Goal: Task Accomplishment & Management: Complete application form

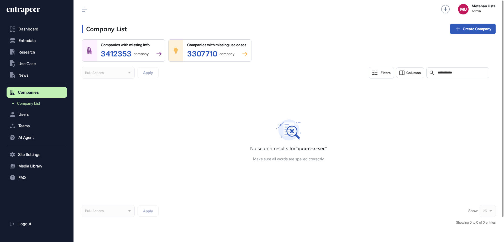
scroll to position [0, 0]
click at [472, 27] on link "Create Company" at bounding box center [472, 29] width 45 height 11
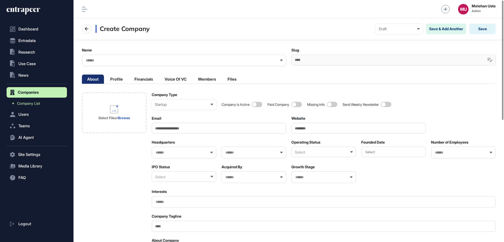
click at [320, 129] on input "Website" at bounding box center [358, 128] width 134 height 11
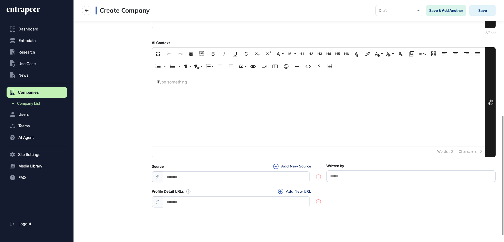
scroll to position [246, 0]
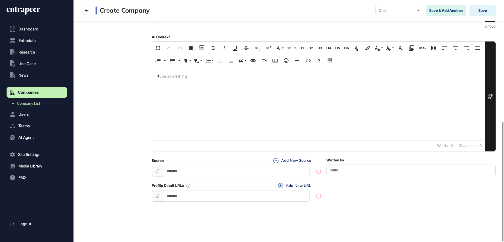
click at [205, 189] on div "Profile Detail URLs Add New URL" at bounding box center [236, 193] width 169 height 20
click at [204, 192] on input "url" at bounding box center [236, 196] width 146 height 11
paste input "**********"
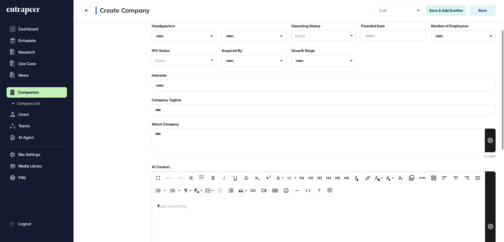
scroll to position [49, 0]
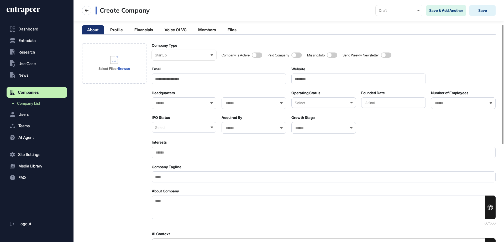
type input "**********"
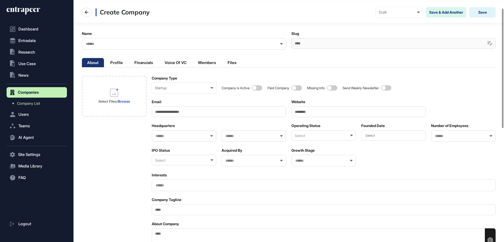
click at [130, 42] on input "text" at bounding box center [180, 44] width 191 height 4
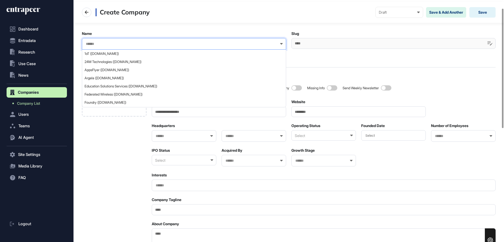
paste input "**********"
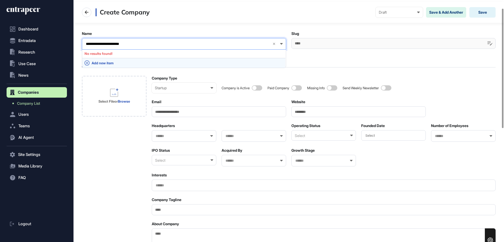
type input "**********"
click at [130, 60] on div "Add new item" at bounding box center [183, 63] width 203 height 10
type input "**********"
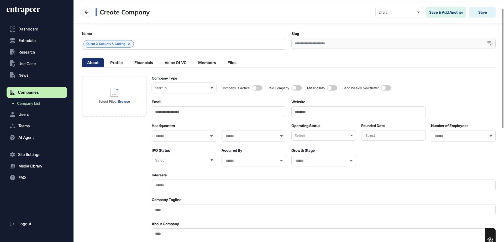
click at [321, 112] on input "Website" at bounding box center [358, 111] width 134 height 11
paste input "**********"
type input "**********"
click at [105, 96] on div "Select File or Browse" at bounding box center [114, 95] width 32 height 15
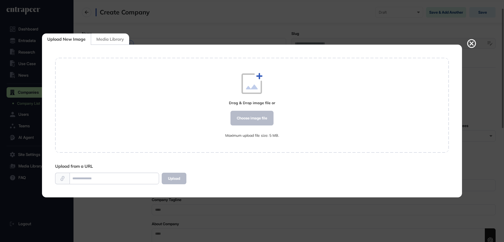
scroll to position [0, 0]
click at [246, 114] on div "Choose image file" at bounding box center [252, 118] width 43 height 15
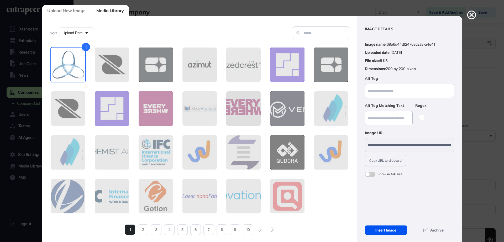
click at [379, 226] on div "Insert Image" at bounding box center [386, 230] width 42 height 9
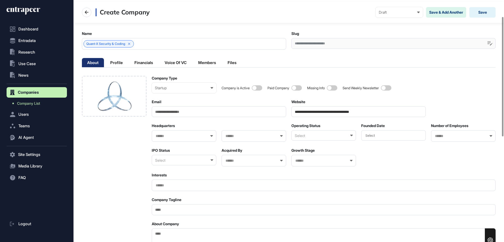
scroll to position [49, 0]
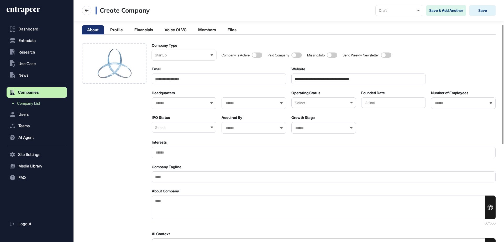
click at [170, 108] on div at bounding box center [184, 103] width 65 height 12
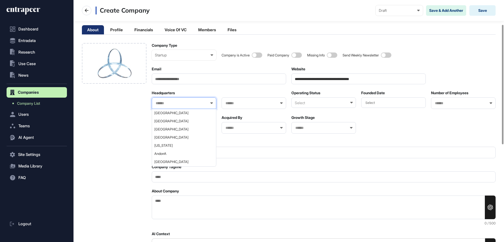
click at [170, 105] on input "text" at bounding box center [180, 103] width 51 height 4
type input "***"
click at [168, 122] on span "[GEOGRAPHIC_DATA]" at bounding box center [183, 121] width 59 height 4
click at [258, 104] on input "text" at bounding box center [250, 103] width 51 height 4
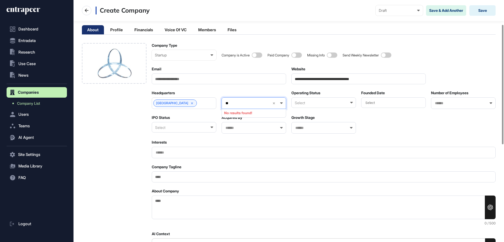
type input "*"
type input "***"
click at [240, 114] on span "[GEOGRAPHIC_DATA]" at bounding box center [253, 113] width 59 height 4
click at [323, 105] on div "Select" at bounding box center [323, 102] width 65 height 11
click at [317, 122] on div "Active" at bounding box center [324, 120] width 64 height 8
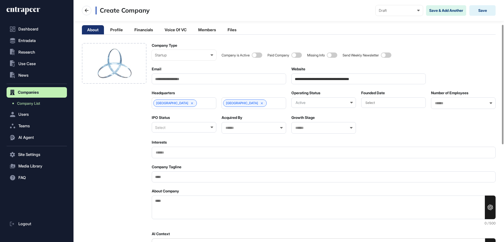
click at [389, 102] on div "Select" at bounding box center [393, 102] width 65 height 11
click at [372, 138] on div "2019" at bounding box center [368, 137] width 21 height 9
click at [441, 104] on input "text" at bounding box center [459, 103] width 51 height 4
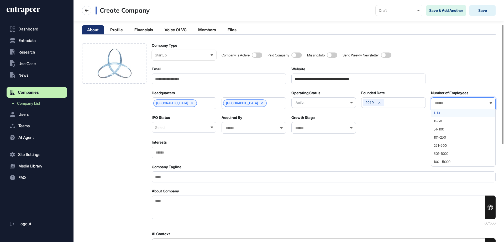
click at [440, 111] on span "1-10" at bounding box center [463, 113] width 59 height 4
click at [169, 178] on input "Company Tagline" at bounding box center [324, 176] width 344 height 11
paste input "**********"
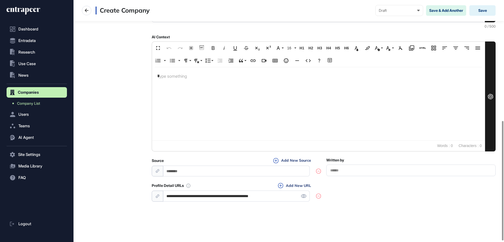
scroll to position [17, 0]
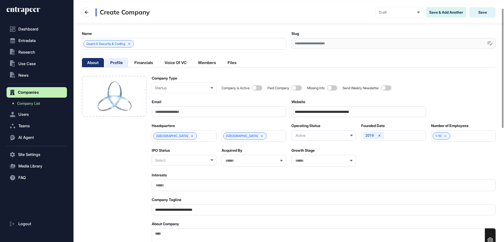
type input "**********"
click at [119, 63] on li "Profile" at bounding box center [116, 62] width 23 height 9
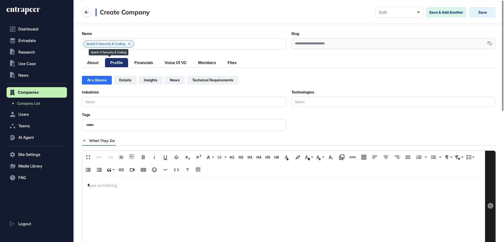
scroll to position [0, 0]
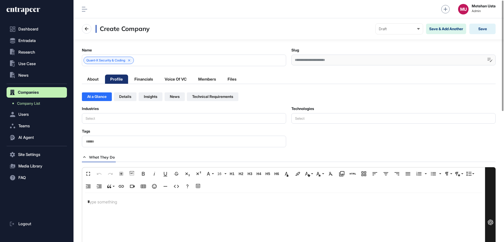
click at [113, 204] on p "*" at bounding box center [283, 202] width 392 height 8
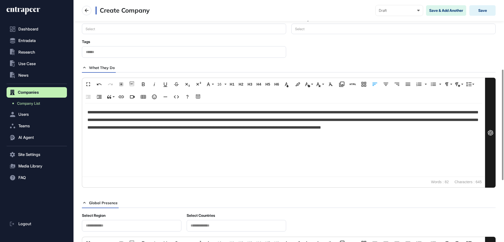
scroll to position [23, 0]
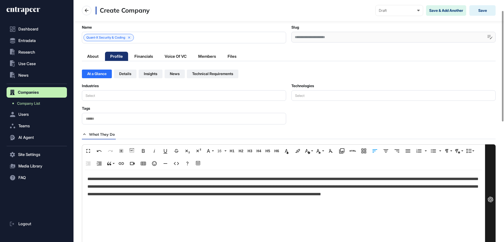
click at [129, 96] on button "Select" at bounding box center [184, 95] width 204 height 11
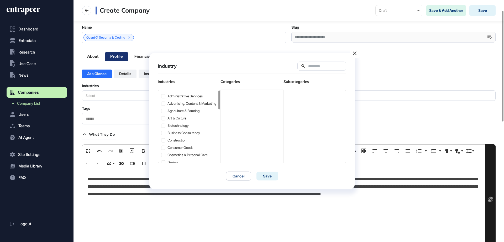
scroll to position [72, 62]
drag, startPoint x: 317, startPoint y: 67, endPoint x: 313, endPoint y: 72, distance: 6.0
click at [315, 71] on div "Industry" at bounding box center [252, 68] width 188 height 12
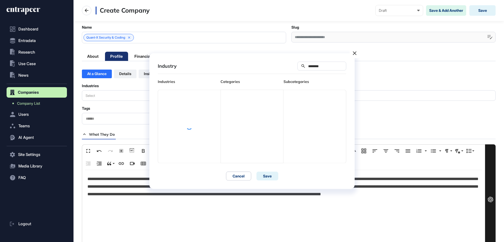
scroll to position [72, 49]
type input "********"
click at [160, 104] on div "Information Technology" at bounding box center [201, 103] width 86 height 7
click at [165, 104] on div at bounding box center [163, 103] width 4 height 4
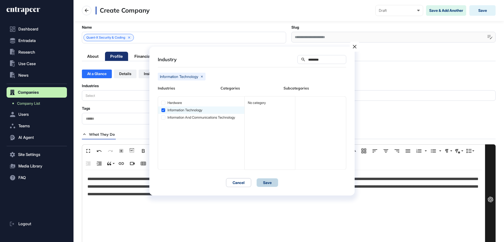
click at [268, 186] on button "Save" at bounding box center [267, 182] width 22 height 9
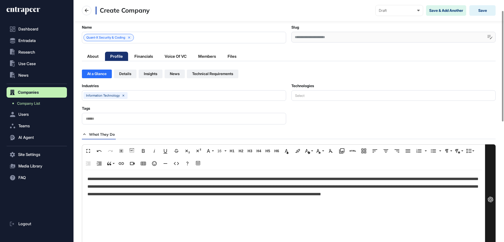
scroll to position [0, 2]
click at [96, 54] on li "About" at bounding box center [93, 56] width 22 height 9
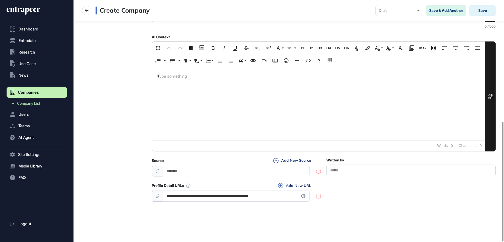
scroll to position [49, 0]
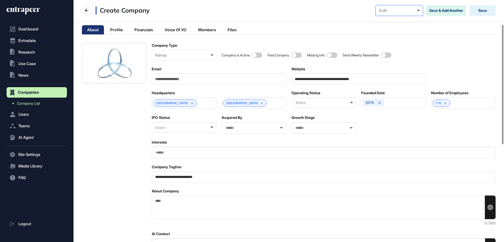
click at [407, 13] on div "Draft Draft Pending Review Published Private" at bounding box center [399, 10] width 47 height 11
click at [0, 0] on div "Published" at bounding box center [0, 0] width 0 height 0
click at [480, 11] on button "Save" at bounding box center [482, 10] width 26 height 11
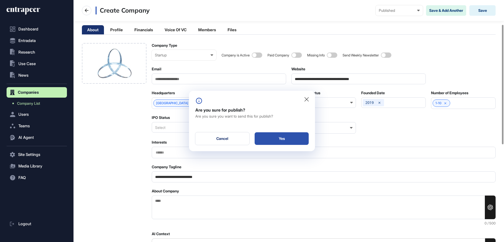
click at [283, 137] on div "Yes" at bounding box center [282, 138] width 54 height 13
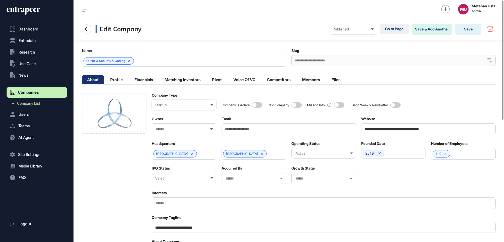
drag, startPoint x: 377, startPoint y: 127, endPoint x: 406, endPoint y: 126, distance: 29.2
click at [406, 126] on input "**********" at bounding box center [428, 128] width 134 height 11
click at [465, 29] on button "Save" at bounding box center [468, 29] width 26 height 11
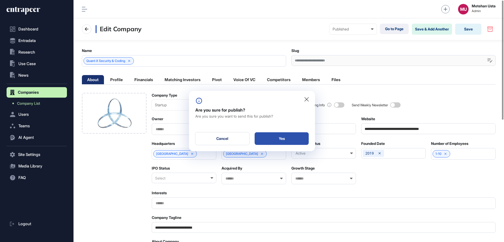
click at [295, 135] on div "Yes" at bounding box center [282, 138] width 54 height 13
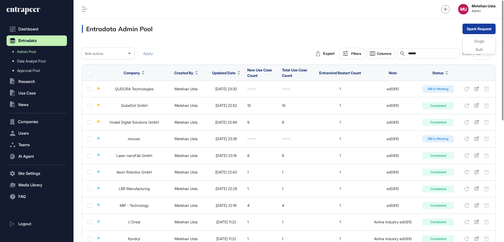
scroll to position [0, 0]
click at [476, 42] on div "Single" at bounding box center [479, 41] width 33 height 8
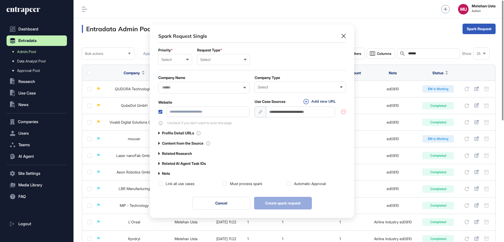
scroll to position [0, 2]
click at [169, 61] on div "Select" at bounding box center [174, 59] width 27 height 4
click at [0, 0] on div "Normal" at bounding box center [0, 0] width 0 height 0
click at [221, 61] on div "Select" at bounding box center [223, 59] width 46 height 4
click at [0, 0] on div "Company" at bounding box center [0, 0] width 0 height 0
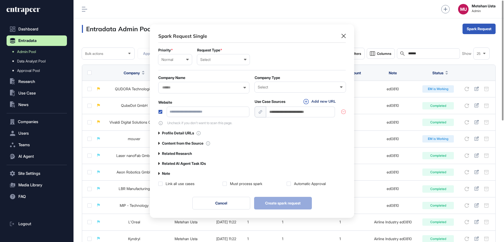
scroll to position [195, 204]
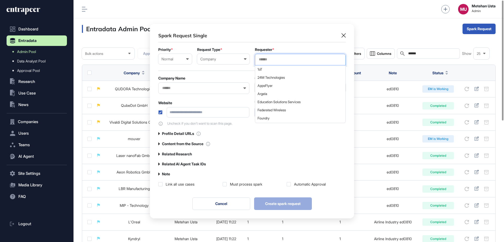
click at [270, 59] on input "text" at bounding box center [300, 59] width 84 height 4
type input "*********"
click at [269, 69] on span "Entrapeer" at bounding box center [300, 69] width 85 height 4
click at [242, 41] on div "Spark Request Single" at bounding box center [251, 37] width 187 height 10
click at [192, 90] on input "text" at bounding box center [200, 88] width 77 height 4
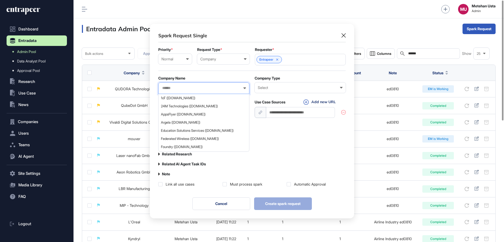
paste input "**********"
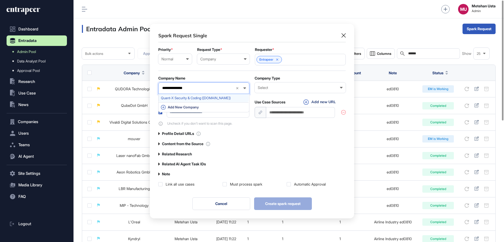
type input "**********"
click at [196, 98] on span "Quant-X Security & Coding (quant-x-sec.com)" at bounding box center [203, 98] width 85 height 4
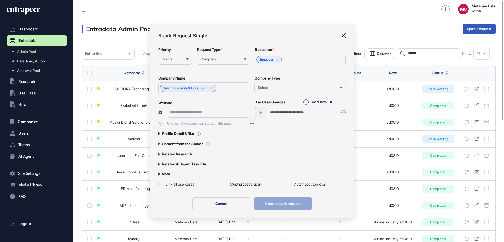
type input "**********"
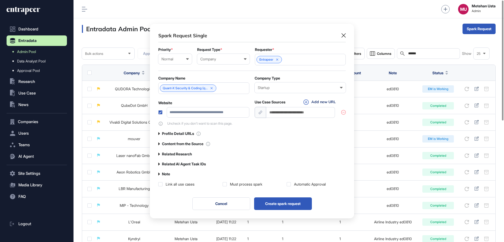
click at [227, 185] on div "Must process spark" at bounding box center [252, 184] width 59 height 5
click at [226, 185] on label at bounding box center [225, 184] width 4 height 4
click at [290, 186] on label at bounding box center [289, 184] width 4 height 4
click at [170, 173] on label "Note" at bounding box center [166, 174] width 8 height 4
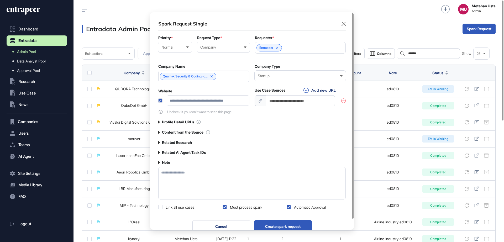
scroll to position [218, 204]
click at [185, 173] on textarea at bounding box center [251, 183] width 187 height 33
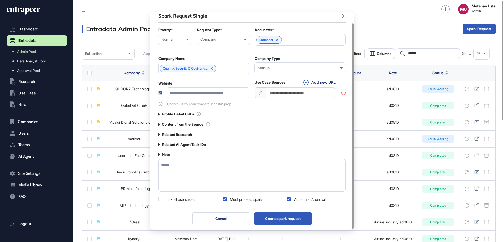
scroll to position [11, 0]
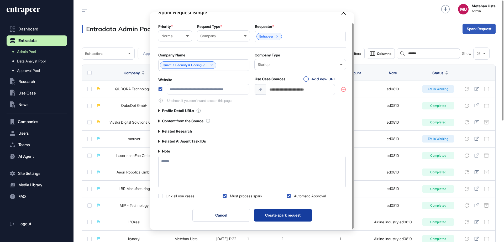
type textarea "******"
click at [277, 212] on button "Create spark request" at bounding box center [283, 215] width 58 height 13
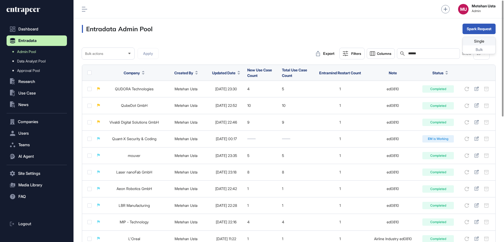
click at [473, 39] on div "Single" at bounding box center [479, 41] width 33 height 8
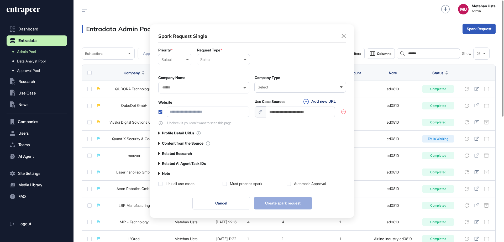
scroll to position [0, 2]
click at [174, 59] on div "Select" at bounding box center [174, 59] width 27 height 4
click at [349, 35] on div "Spark Request Single Priority * Select Low Normal High Urgent Request Type * Se…" at bounding box center [252, 109] width 204 height 170
click at [344, 35] on icon at bounding box center [344, 36] width 4 height 4
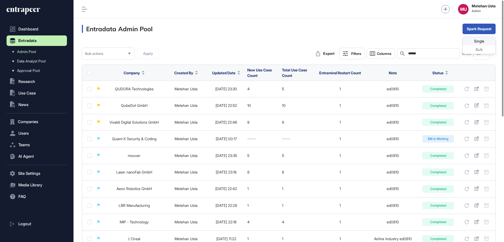
click at [477, 40] on div "Single" at bounding box center [479, 41] width 33 height 8
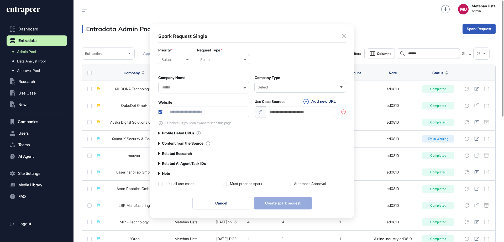
scroll to position [0, 2]
click at [172, 58] on div "Select" at bounding box center [174, 59] width 27 height 4
click at [0, 0] on div "Normal" at bounding box center [0, 0] width 0 height 0
click at [206, 60] on div "Select" at bounding box center [223, 59] width 46 height 4
click at [0, 0] on div "Company" at bounding box center [0, 0] width 0 height 0
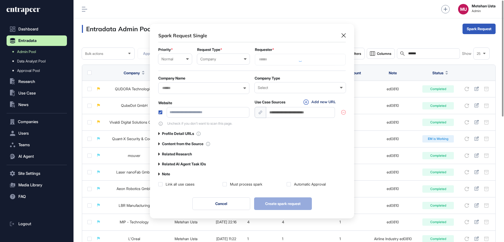
scroll to position [195, 204]
click at [292, 60] on input "text" at bounding box center [300, 59] width 84 height 4
type input "*********"
click at [286, 67] on div "Entrapeer" at bounding box center [300, 69] width 90 height 8
click at [258, 38] on div "Spark Request Single" at bounding box center [251, 35] width 187 height 7
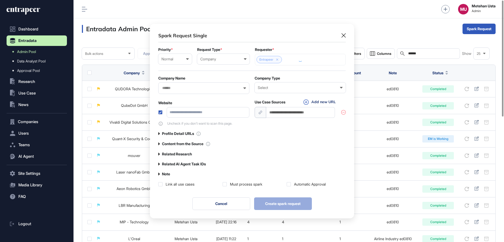
click at [186, 90] on div at bounding box center [203, 88] width 91 height 12
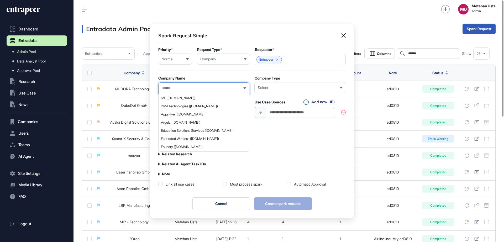
click at [187, 89] on input "text" at bounding box center [200, 88] width 77 height 4
paste input "**********"
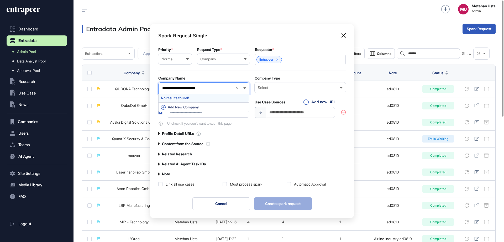
click at [187, 98] on div "No results found!" at bounding box center [204, 98] width 90 height 8
click at [213, 87] on input "**********" at bounding box center [197, 88] width 70 height 4
type input "*******"
click at [207, 96] on span "Quant-X Security & Coding (quant-x-sec.com)" at bounding box center [203, 98] width 85 height 4
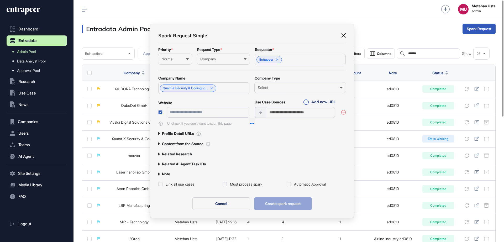
type input "**********"
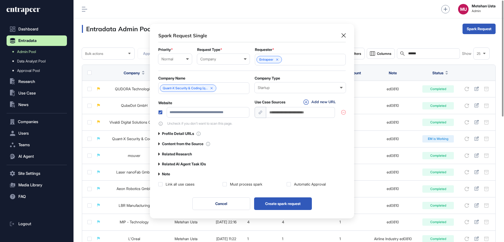
click at [169, 176] on label "Note" at bounding box center [166, 174] width 8 height 4
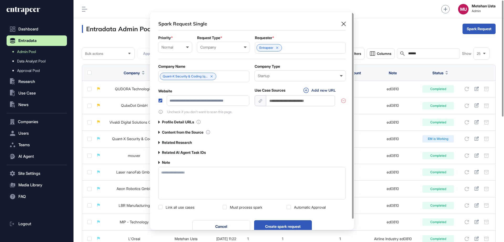
scroll to position [218, 204]
click at [173, 179] on textarea at bounding box center [251, 183] width 187 height 33
type textarea "******"
click at [224, 208] on label at bounding box center [225, 207] width 4 height 4
click at [287, 205] on label at bounding box center [289, 207] width 4 height 4
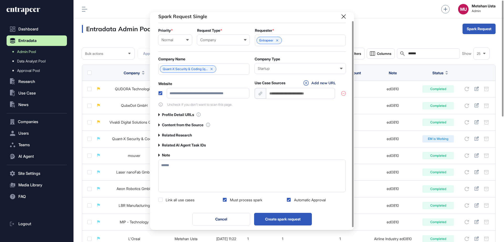
scroll to position [11, 0]
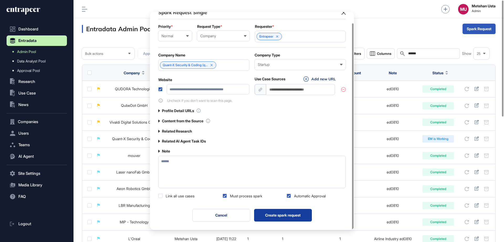
click at [285, 213] on button "Create spark request" at bounding box center [283, 215] width 58 height 13
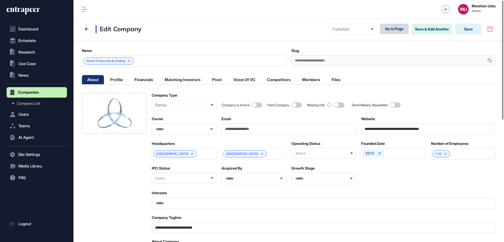
click at [386, 29] on link "Go to Page" at bounding box center [394, 29] width 29 height 11
click at [38, 107] on link "Company List" at bounding box center [38, 103] width 58 height 9
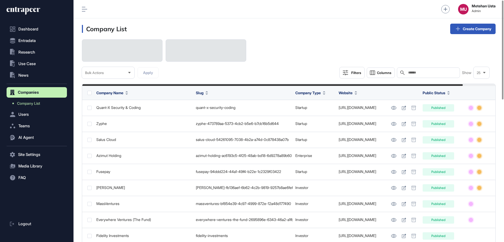
click at [424, 75] on input "text" at bounding box center [432, 73] width 49 height 4
paste input "********"
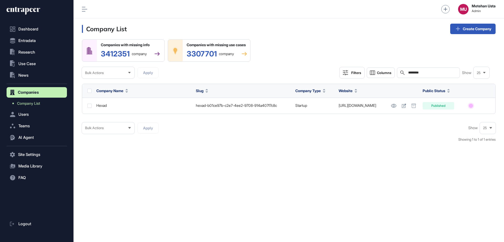
click at [430, 73] on input "********" at bounding box center [432, 73] width 49 height 4
paste input "****"
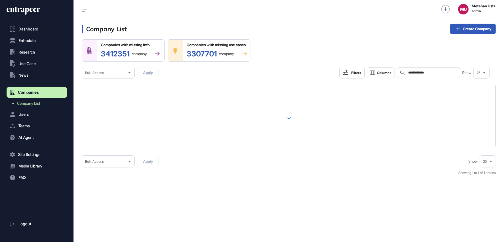
type input "**********"
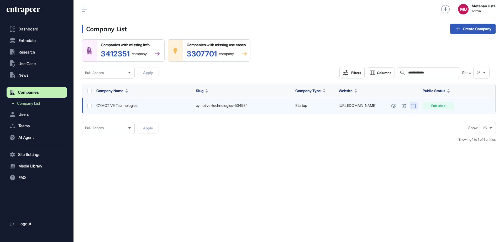
drag, startPoint x: 404, startPoint y: 104, endPoint x: 412, endPoint y: 108, distance: 9.3
click at [412, 108] on div at bounding box center [414, 105] width 8 height 7
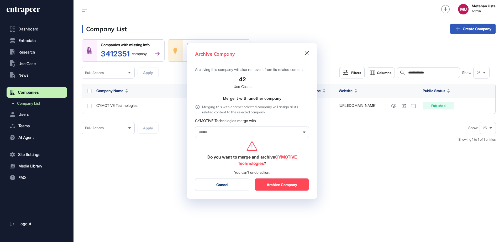
click at [307, 51] on icon at bounding box center [307, 53] width 4 height 4
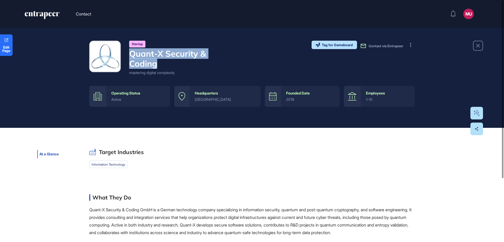
drag, startPoint x: 158, startPoint y: 65, endPoint x: 117, endPoint y: 47, distance: 45.3
click at [117, 47] on div "Startup Quant-X Security & Coding mastering digital complexity" at bounding box center [153, 58] width 129 height 35
copy h4 "Quant-X Security & Coding"
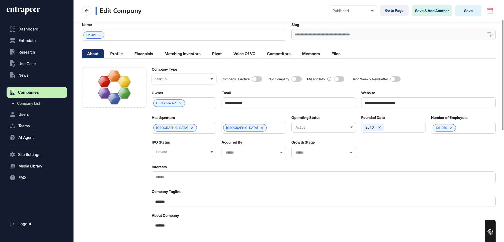
scroll to position [66, 0]
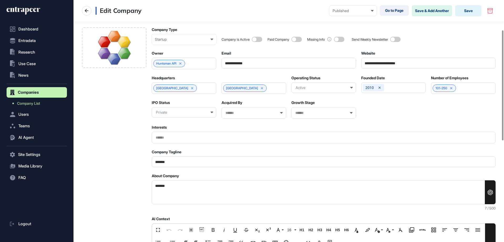
click at [389, 64] on input "**********" at bounding box center [428, 63] width 134 height 11
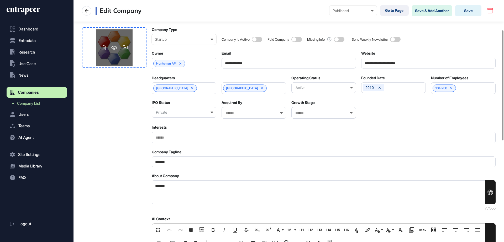
click at [102, 48] on icon at bounding box center [104, 47] width 4 height 5
click at [117, 48] on icon at bounding box center [114, 44] width 8 height 8
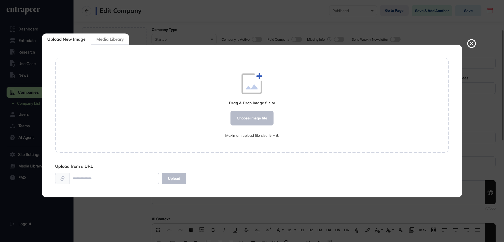
scroll to position [0, 0]
click at [252, 119] on div "Choose image file" at bounding box center [252, 118] width 43 height 15
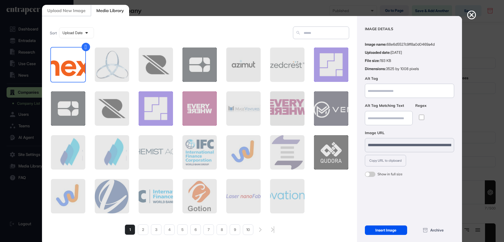
click at [379, 227] on div "Insert Image" at bounding box center [386, 230] width 42 height 9
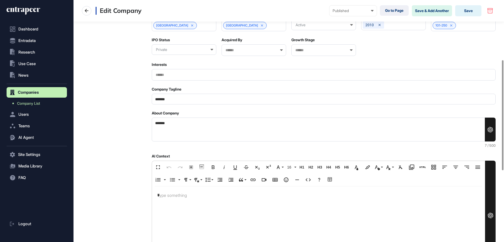
scroll to position [131, 0]
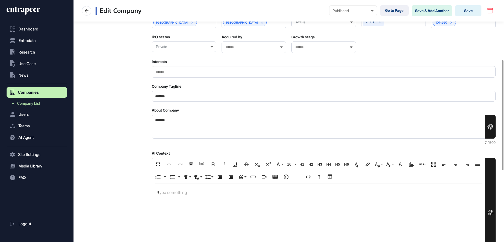
click at [169, 100] on input "*******" at bounding box center [324, 96] width 344 height 11
paste input "**********"
type input "**********"
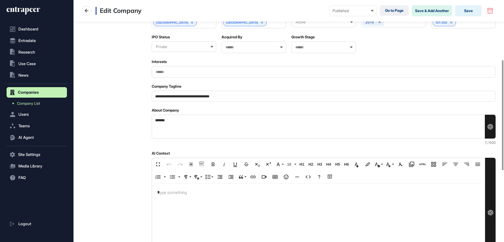
click at [96, 70] on div at bounding box center [114, 161] width 65 height 398
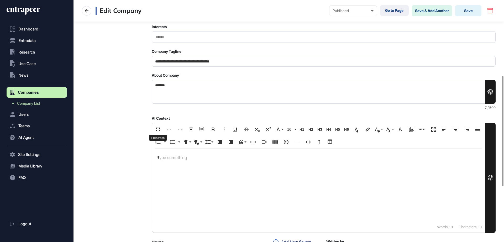
scroll to position [25, 0]
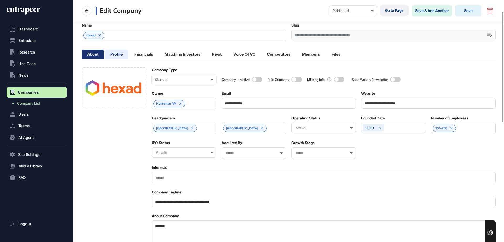
click at [117, 54] on li "Profile" at bounding box center [116, 54] width 23 height 9
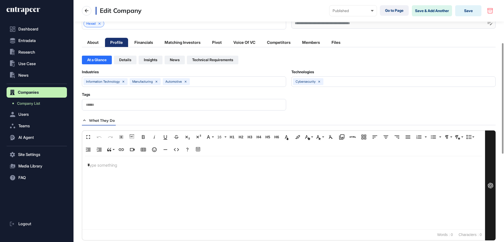
scroll to position [98, 0]
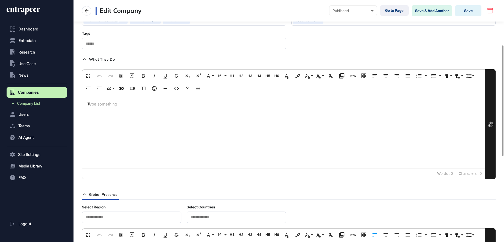
click at [104, 110] on div "*" at bounding box center [283, 131] width 403 height 73
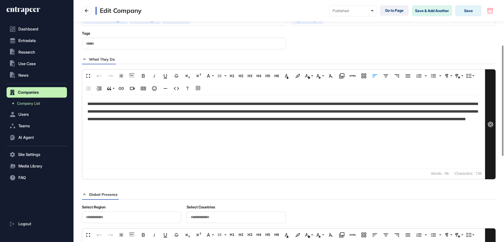
scroll to position [3528, 1]
click at [465, 11] on button "Save" at bounding box center [468, 10] width 26 height 11
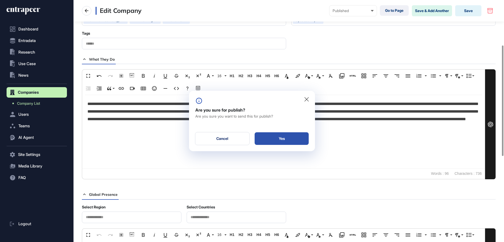
click at [296, 141] on div "Yes" at bounding box center [282, 138] width 54 height 13
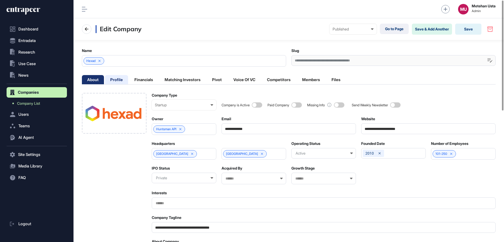
click at [122, 82] on li "Profile" at bounding box center [116, 79] width 23 height 9
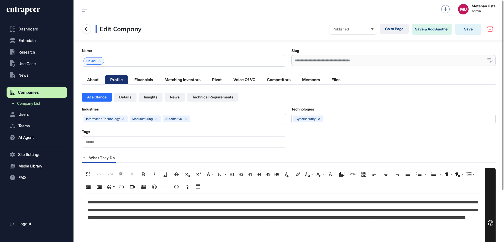
scroll to position [0, 2]
click at [460, 27] on button "Save" at bounding box center [468, 29] width 26 height 11
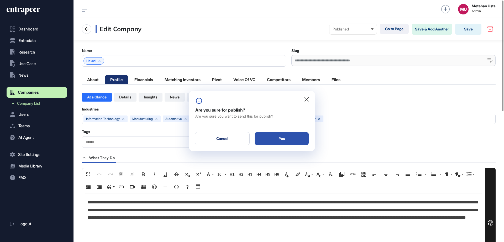
click at [277, 135] on div "Yes" at bounding box center [282, 138] width 54 height 13
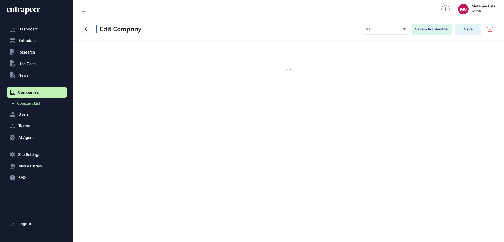
scroll to position [0, 0]
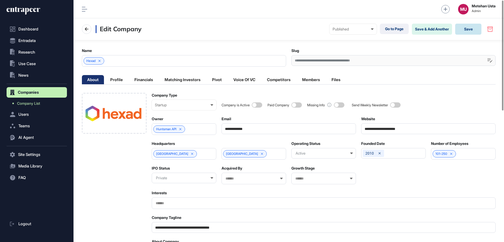
click at [462, 28] on button "Save" at bounding box center [468, 29] width 26 height 11
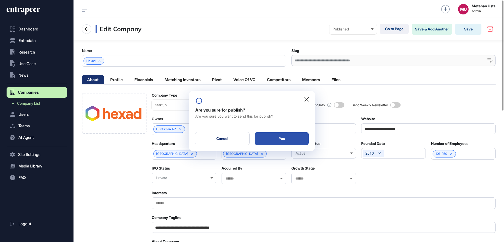
click at [275, 140] on div "Yes" at bounding box center [282, 138] width 54 height 13
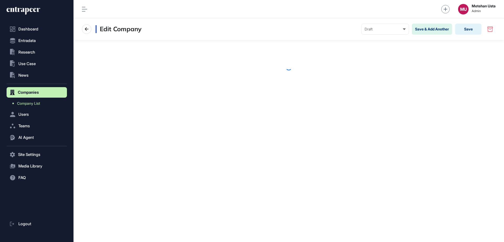
scroll to position [0, 0]
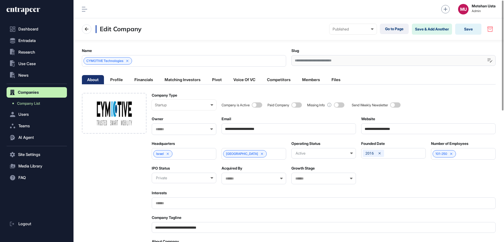
click at [384, 131] on input "**********" at bounding box center [428, 128] width 134 height 11
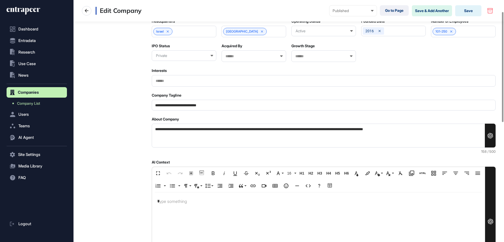
scroll to position [25, 0]
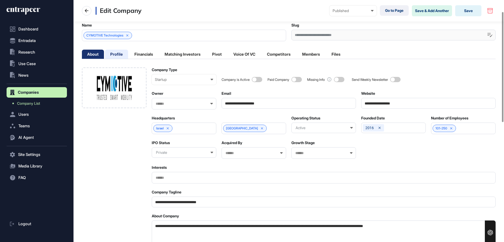
click at [117, 58] on li "Profile" at bounding box center [116, 54] width 23 height 9
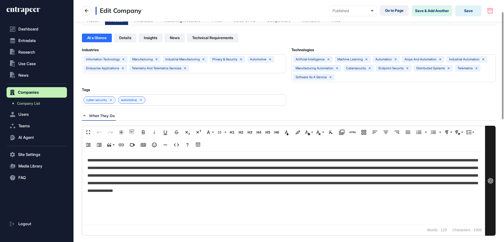
scroll to position [131, 0]
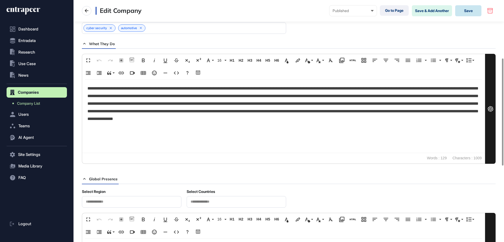
click at [471, 7] on button "Save" at bounding box center [468, 10] width 26 height 11
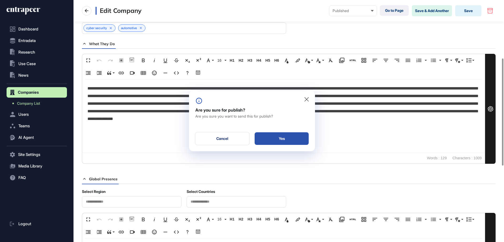
click at [273, 139] on div "Yes" at bounding box center [282, 138] width 54 height 13
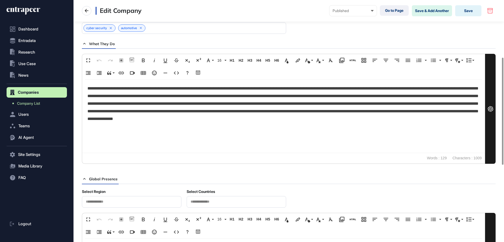
scroll to position [33, 0]
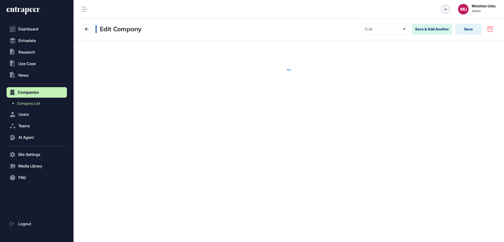
scroll to position [0, 0]
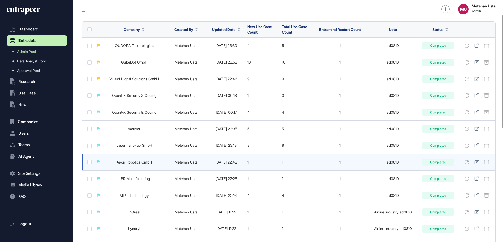
scroll to position [32, 0]
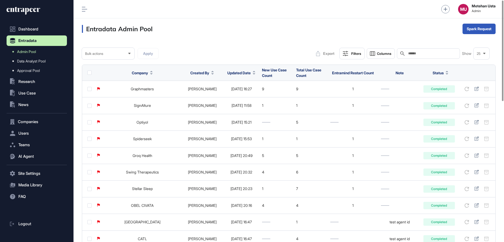
click at [418, 55] on input "text" at bounding box center [432, 53] width 49 height 4
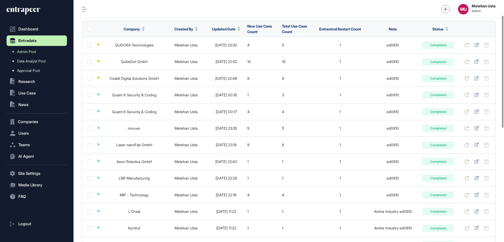
scroll to position [33, 0]
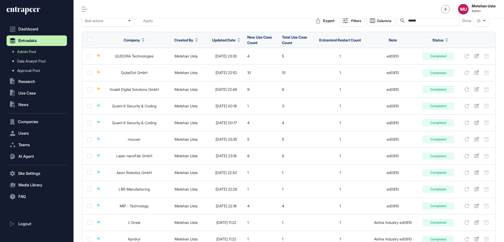
type input "******"
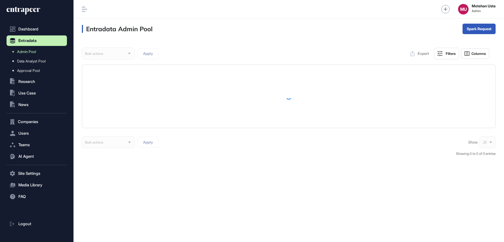
scroll to position [0, 0]
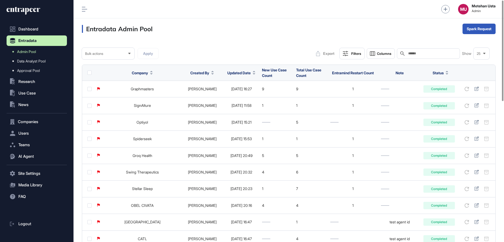
click at [226, 71] on div "Updated Date" at bounding box center [241, 73] width 31 height 10
click at [227, 72] on span "Updated Date" at bounding box center [238, 73] width 23 height 6
click at [238, 93] on span "Sort Descending" at bounding box center [239, 95] width 21 height 4
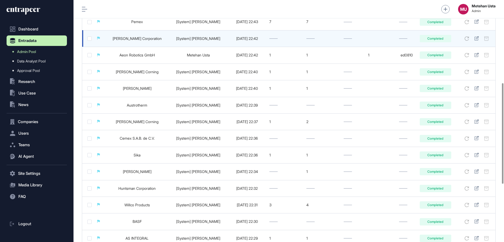
scroll to position [338, 0]
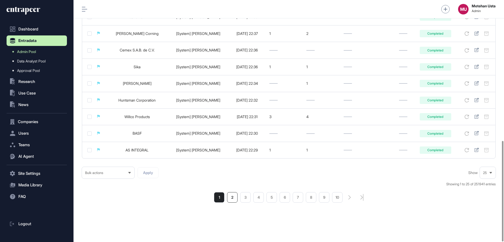
click at [234, 198] on li "2" at bounding box center [232, 197] width 11 height 11
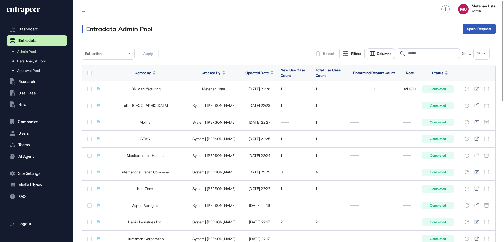
click at [425, 55] on input "text" at bounding box center [432, 53] width 49 height 4
paste input "**********"
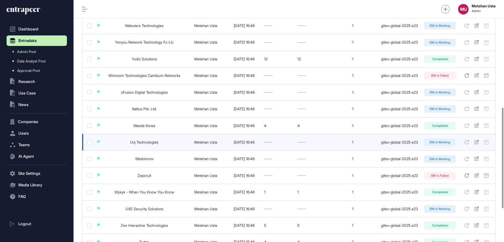
scroll to position [338, 0]
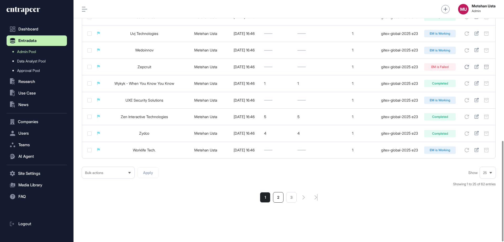
type input "**********"
click at [282, 201] on li "2" at bounding box center [278, 197] width 11 height 11
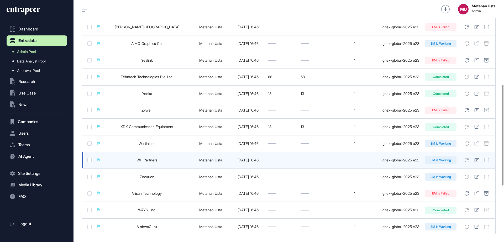
scroll to position [338, 0]
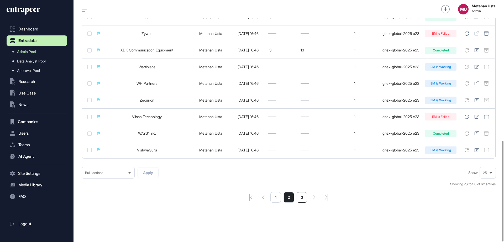
click at [301, 198] on li "3" at bounding box center [302, 197] width 11 height 11
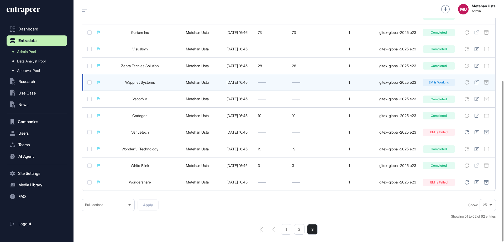
scroll to position [122, 0]
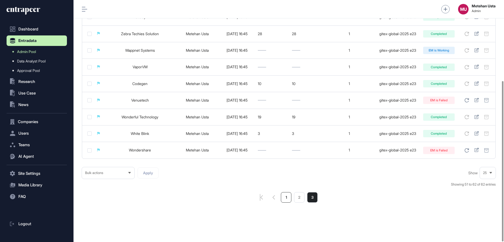
click at [287, 196] on li "1" at bounding box center [286, 197] width 11 height 11
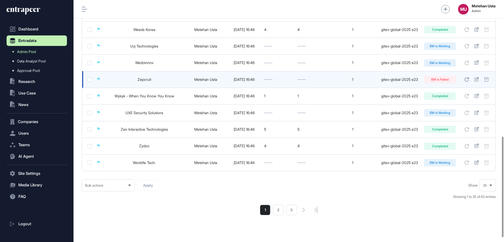
scroll to position [328, 0]
